Goal: Check status: Check status

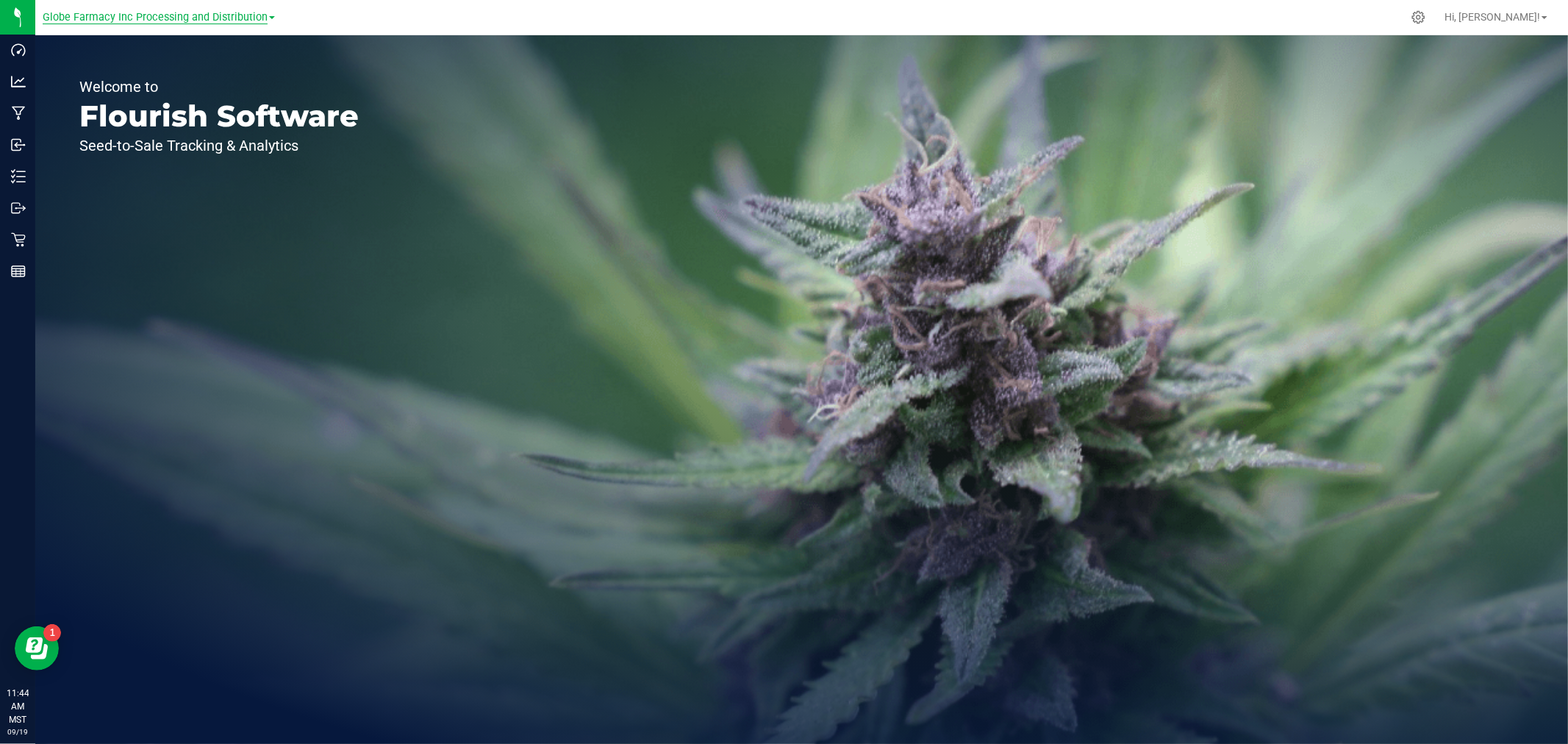
click at [208, 18] on span "Globe Farmacy Inc Processing and Distribution" at bounding box center [155, 18] width 225 height 13
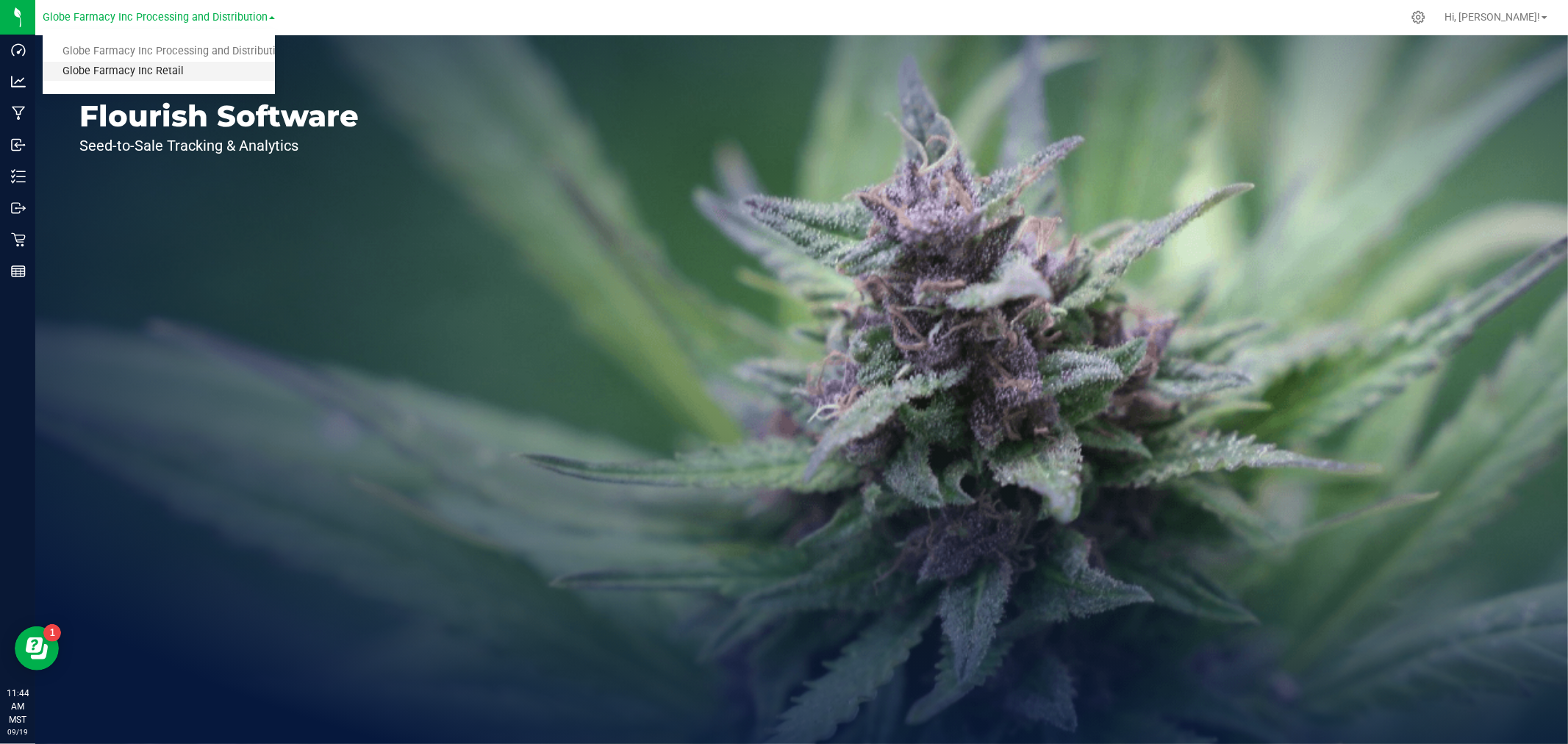
click at [159, 71] on link "Globe Farmacy Inc Retail" at bounding box center [158, 72] width 232 height 20
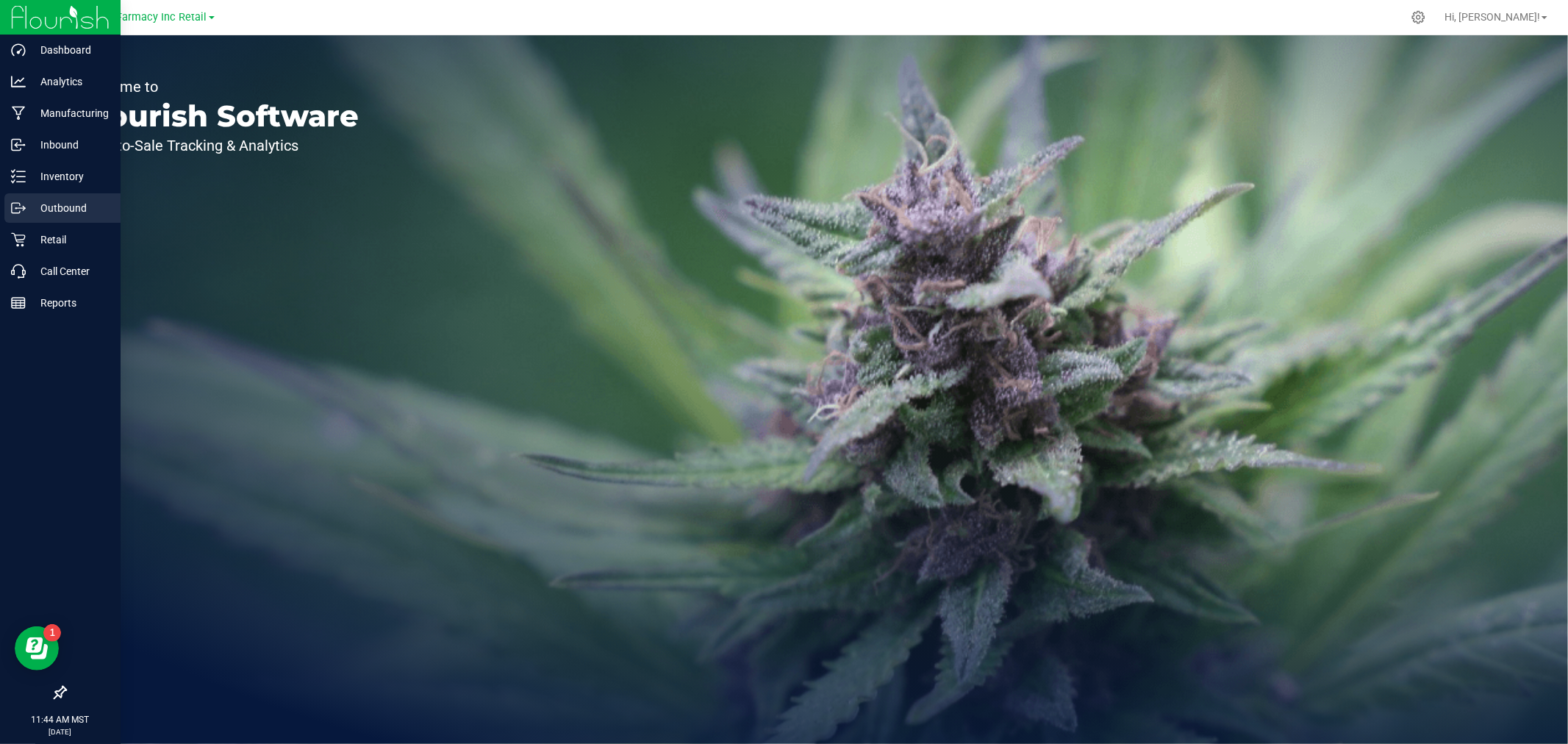
click at [63, 201] on p "Outbound" at bounding box center [70, 208] width 88 height 18
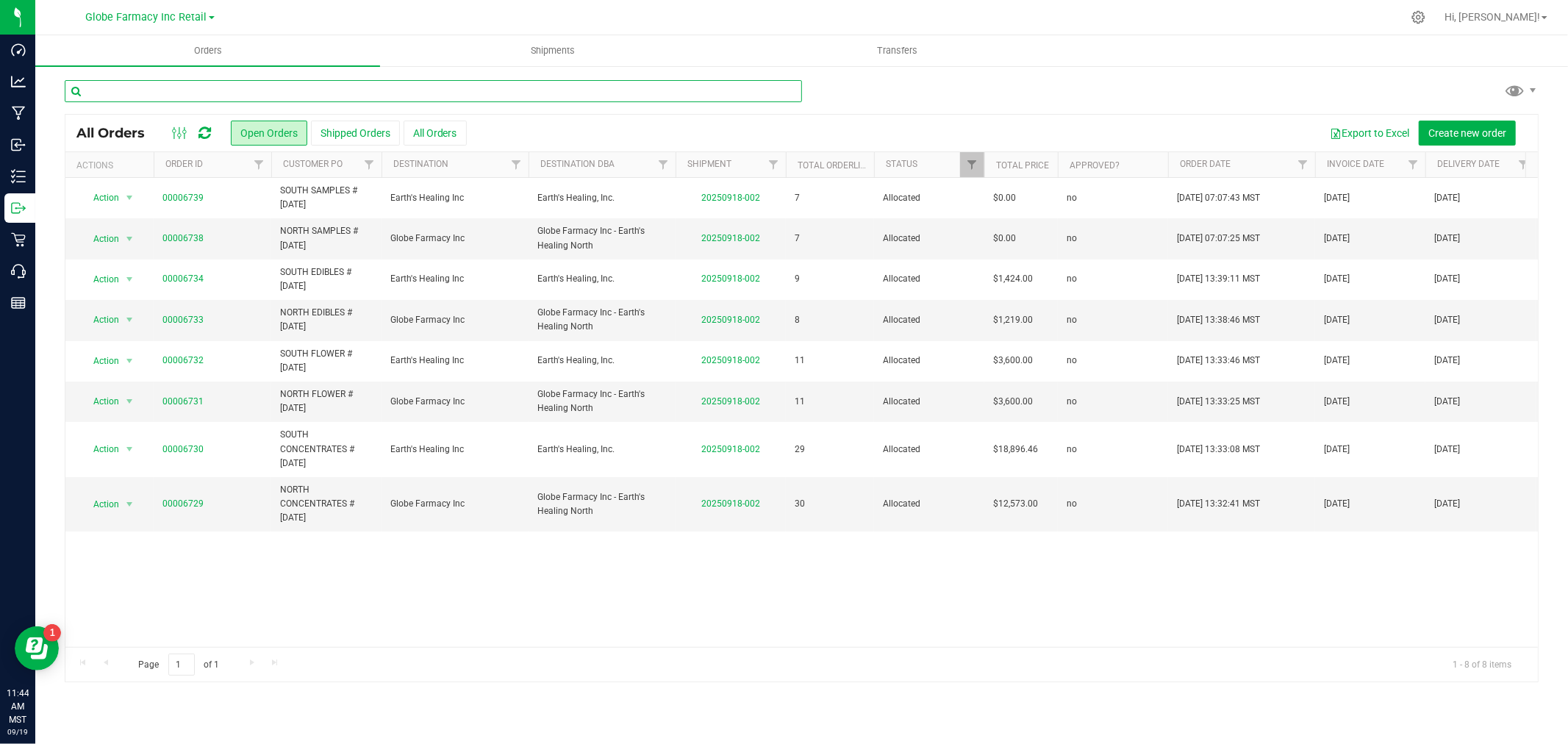
click at [201, 96] on input "text" at bounding box center [433, 91] width 737 height 22
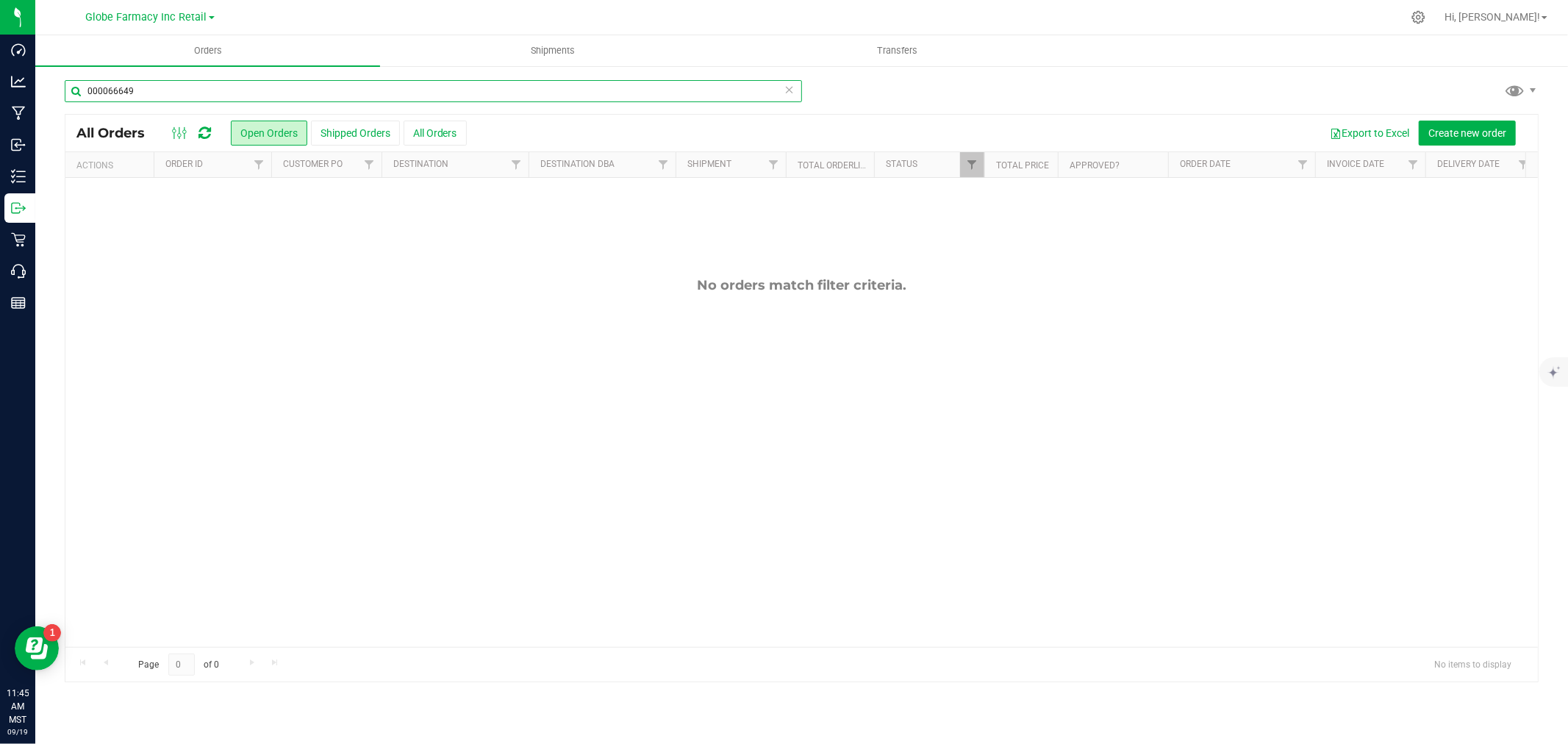
click at [111, 88] on input "000066649" at bounding box center [433, 91] width 737 height 22
type input "00006649"
click at [354, 129] on button "Shipped Orders" at bounding box center [355, 133] width 89 height 25
click at [353, 128] on button "Shipped Orders" at bounding box center [355, 133] width 89 height 25
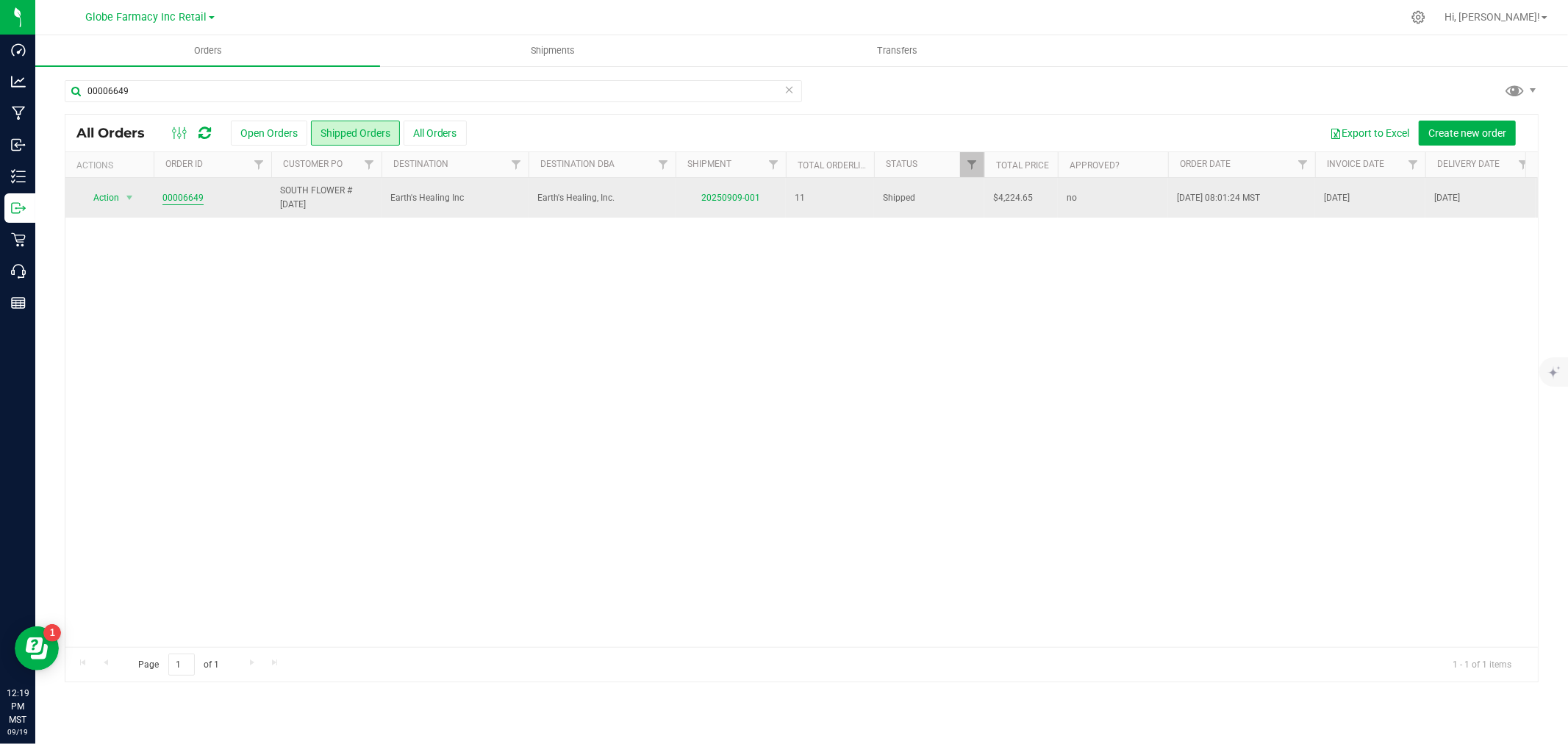
click at [178, 194] on link "00006649" at bounding box center [183, 198] width 41 height 14
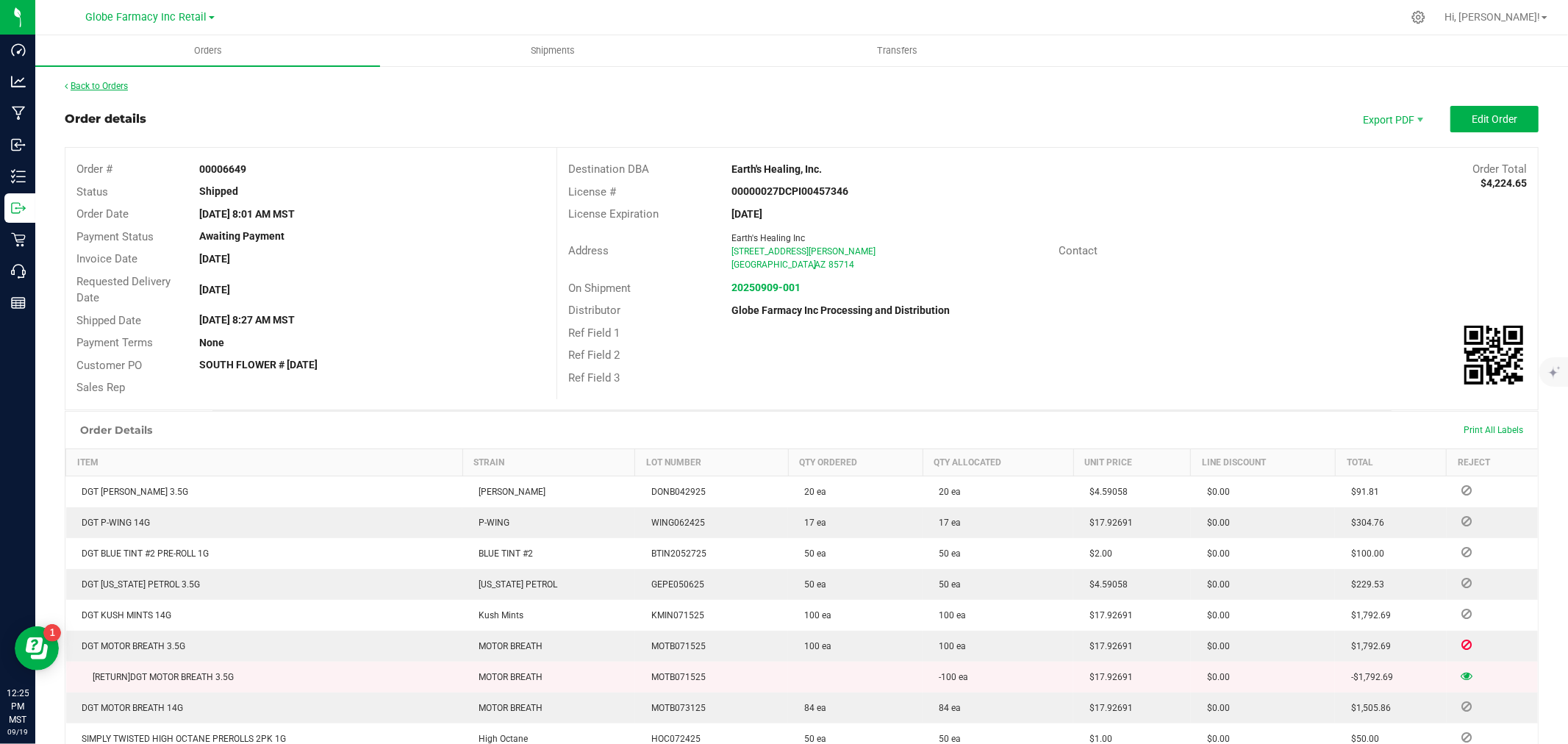
click at [98, 88] on link "Back to Orders" at bounding box center [95, 86] width 63 height 10
